Goal: Find specific page/section: Find specific page/section

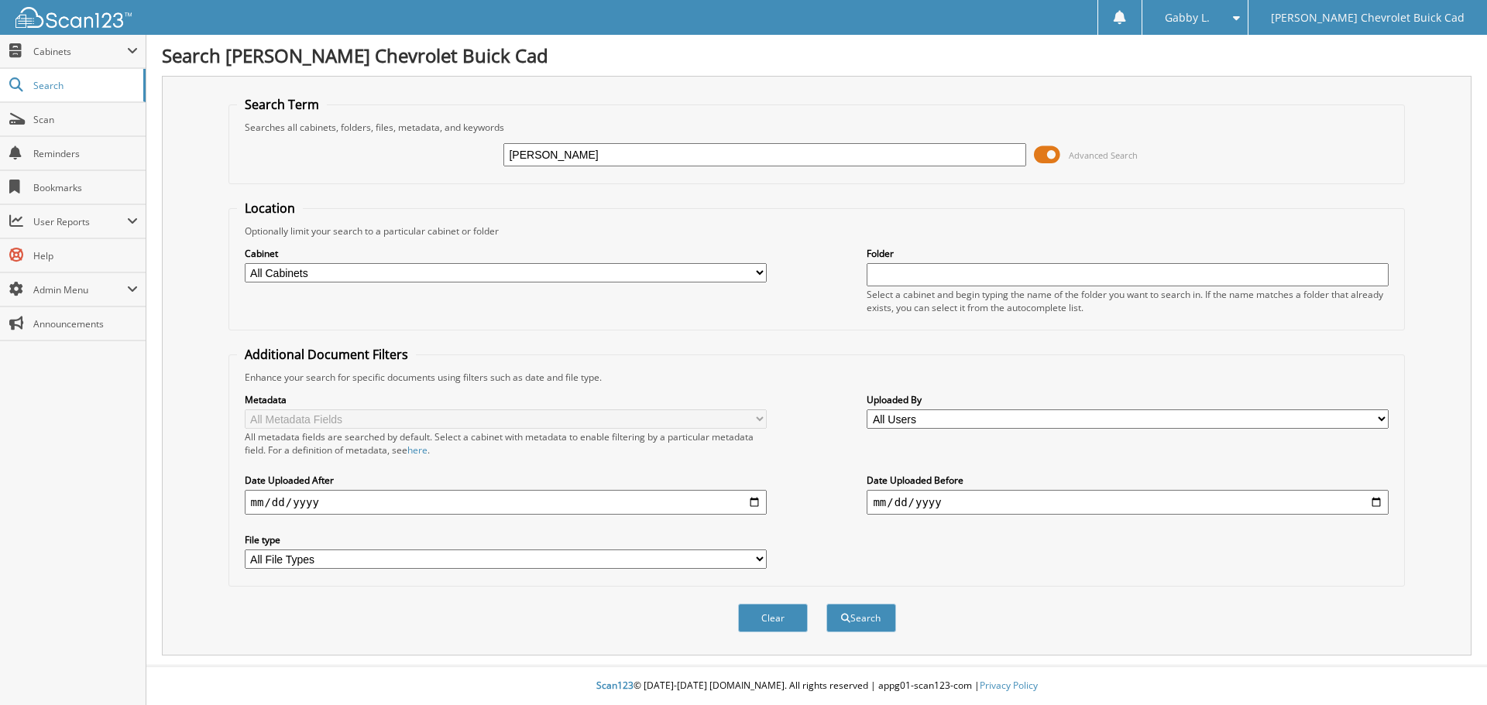
type input "[PERSON_NAME]"
click at [826, 604] on button "Search" at bounding box center [861, 618] width 70 height 29
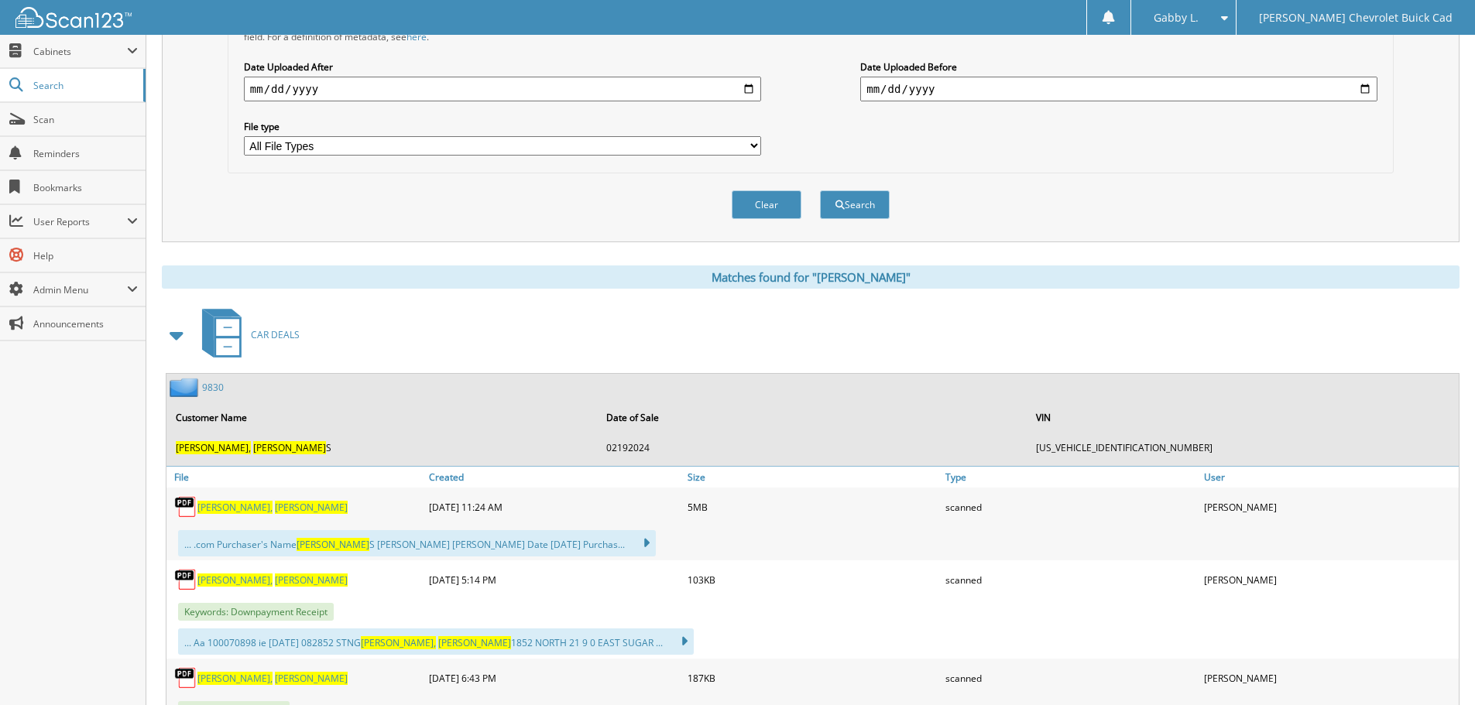
scroll to position [619, 0]
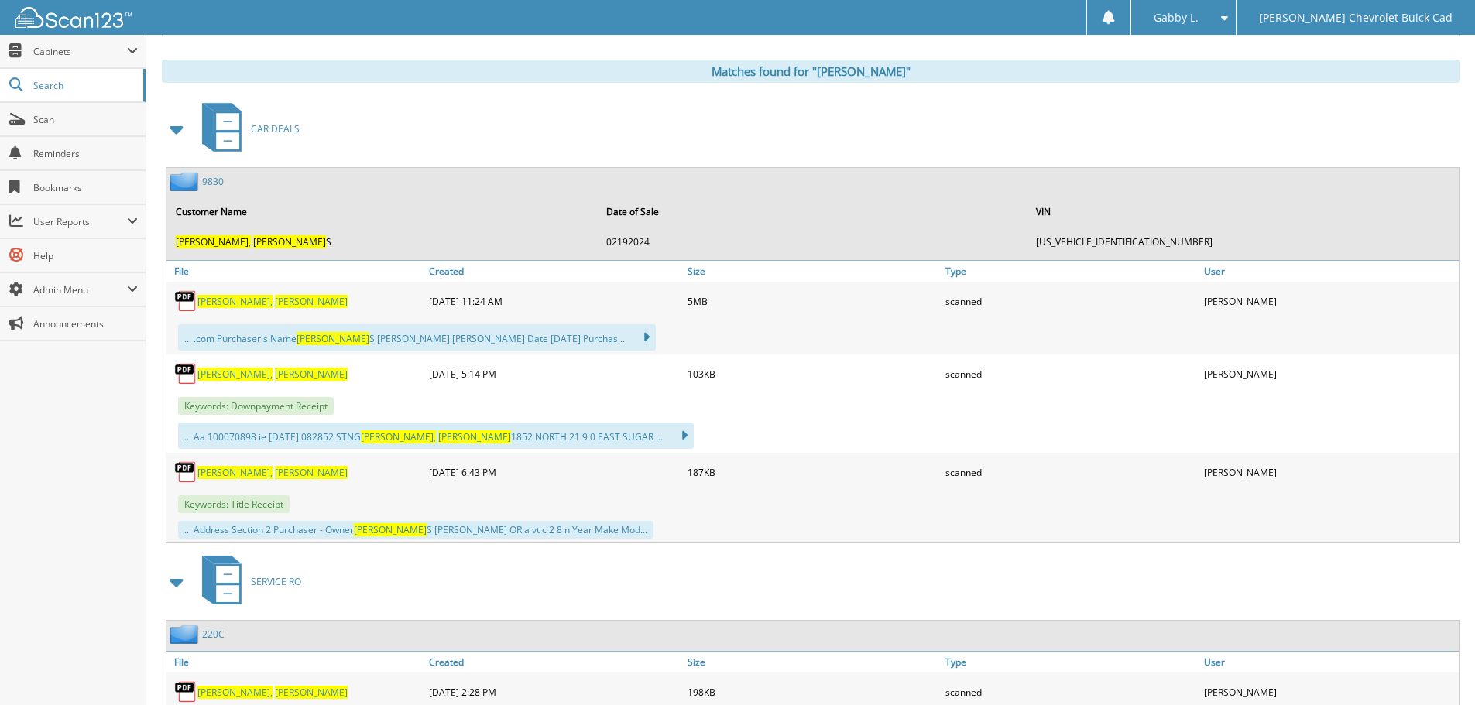
click at [275, 303] on span "Melvin" at bounding box center [311, 301] width 73 height 13
